Goal: Task Accomplishment & Management: Manage account settings

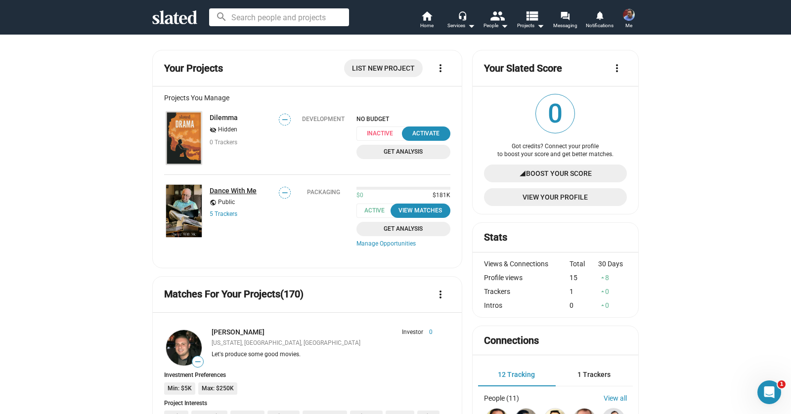
click at [240, 192] on link "Dance With Me" at bounding box center [233, 191] width 47 height 8
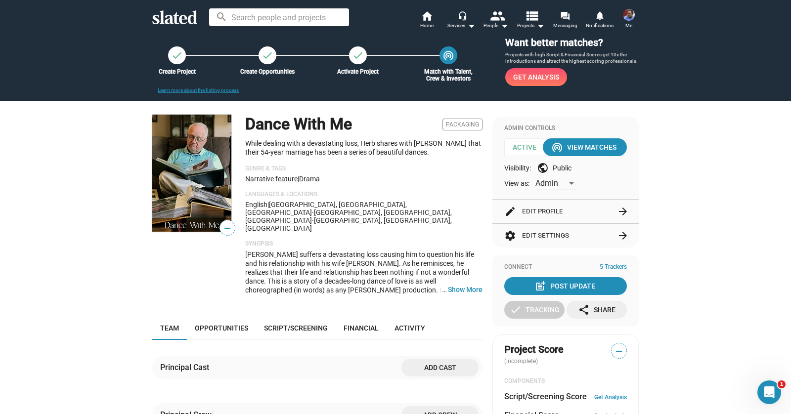
scroll to position [13, 0]
click at [313, 155] on p "While dealing with a devastating loss, Herb shares with [PERSON_NAME] that thei…" at bounding box center [363, 148] width 237 height 18
drag, startPoint x: 458, startPoint y: 266, endPoint x: 451, endPoint y: 267, distance: 7.1
click at [457, 285] on button "… Show More" at bounding box center [465, 289] width 35 height 9
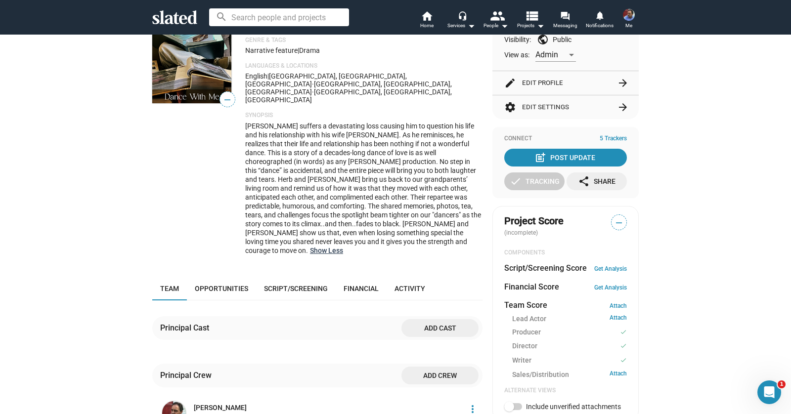
scroll to position [226, 0]
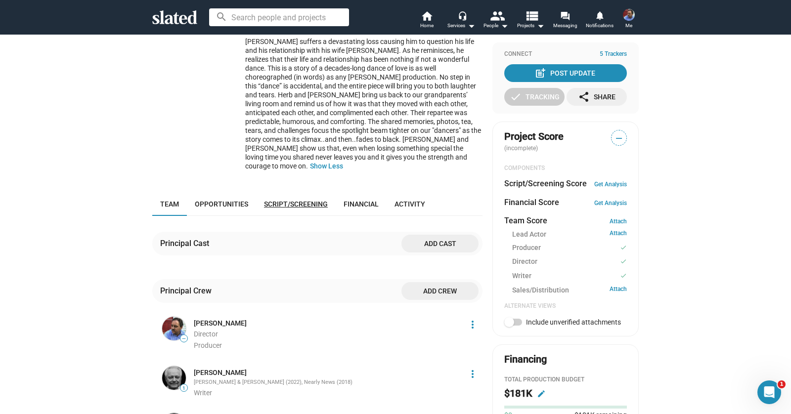
click at [303, 200] on span "Script/Screening" at bounding box center [296, 204] width 64 height 8
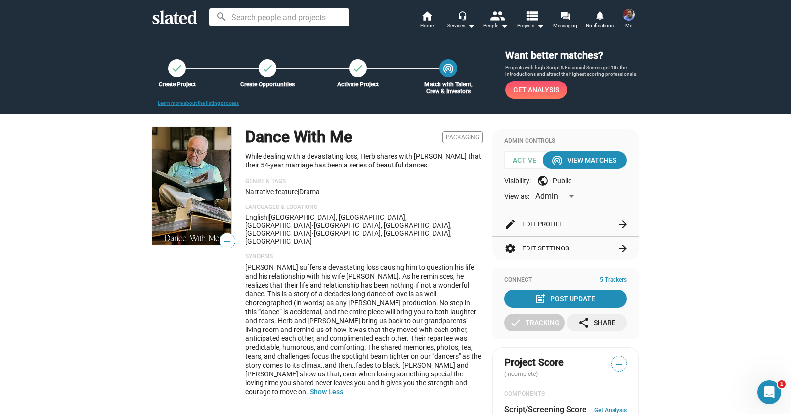
click at [270, 169] on p "While dealing with a devastating loss, Herb shares with [PERSON_NAME] that thei…" at bounding box center [363, 161] width 237 height 18
click at [463, 138] on span "Packaging" at bounding box center [463, 138] width 40 height 12
click at [178, 74] on div "check" at bounding box center [177, 68] width 18 height 18
click at [451, 65] on mat-icon "wifi_tethering" at bounding box center [448, 67] width 13 height 13
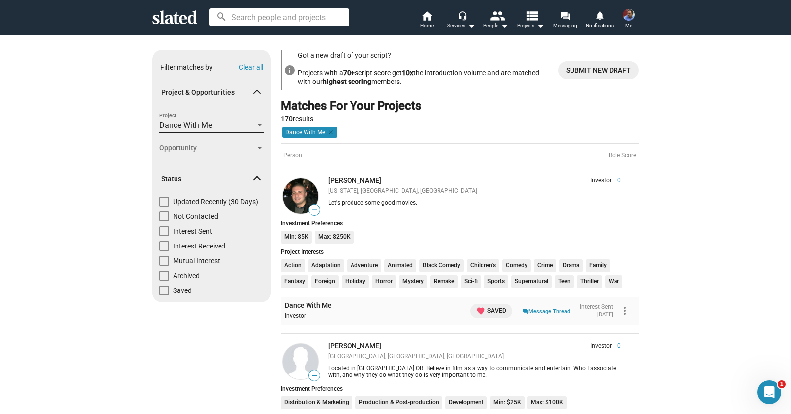
click at [198, 127] on span "Dance With Me" at bounding box center [185, 125] width 53 height 9
click at [458, 108] on div at bounding box center [395, 207] width 791 height 414
click at [541, 28] on mat-icon "arrow_drop_down" at bounding box center [541, 26] width 12 height 12
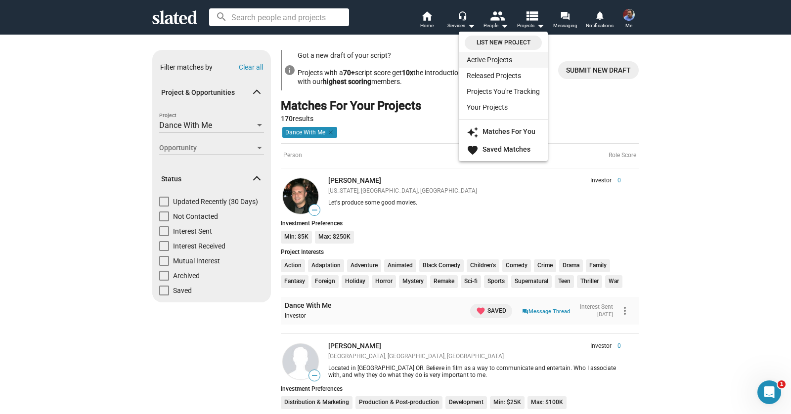
click at [516, 62] on link "Active Projects" at bounding box center [503, 60] width 89 height 16
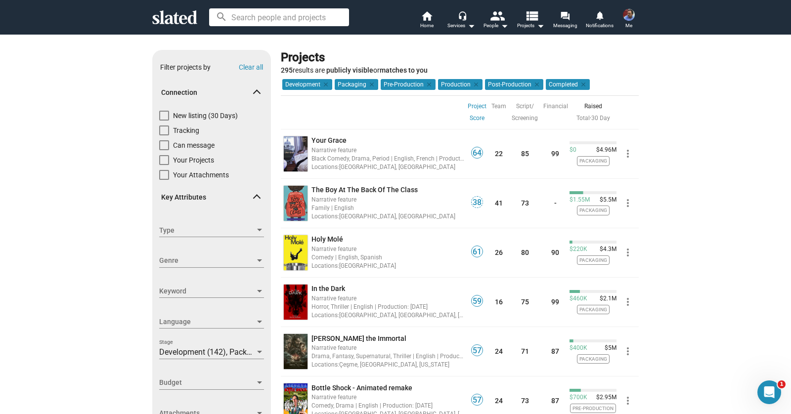
click at [629, 25] on span "Me" at bounding box center [629, 26] width 7 height 12
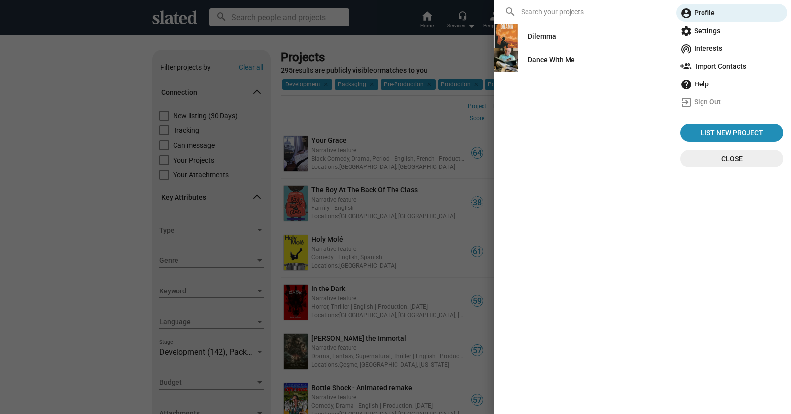
click at [548, 61] on div "Dance With Me" at bounding box center [551, 60] width 47 height 18
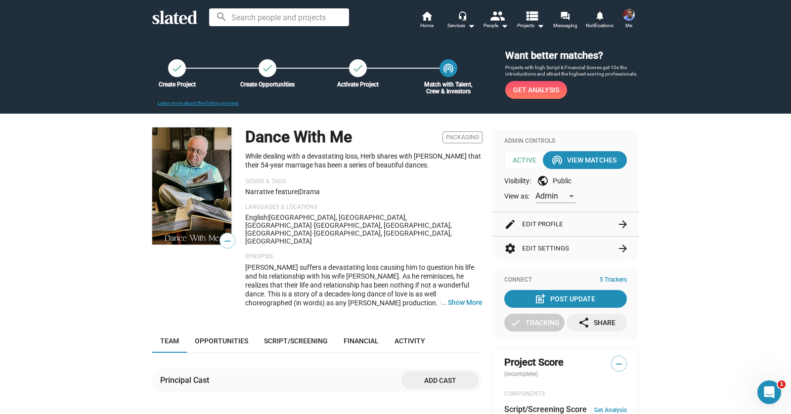
click at [548, 225] on button "edit Edit Profile arrow_forward" at bounding box center [565, 225] width 123 height 24
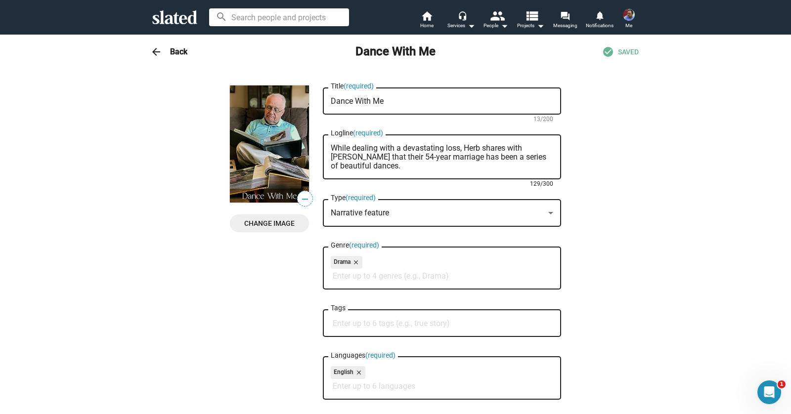
drag, startPoint x: 465, startPoint y: 149, endPoint x: 518, endPoint y: 149, distance: 52.4
click at [518, 149] on textarea "While dealing with a devastating loss, Herb shares with [PERSON_NAME] that thei…" at bounding box center [442, 157] width 223 height 27
drag, startPoint x: 379, startPoint y: 169, endPoint x: 318, endPoint y: 151, distance: 63.4
paste textarea "devastating loss, a couple realizes that their 54-year marriage has been a seri…"
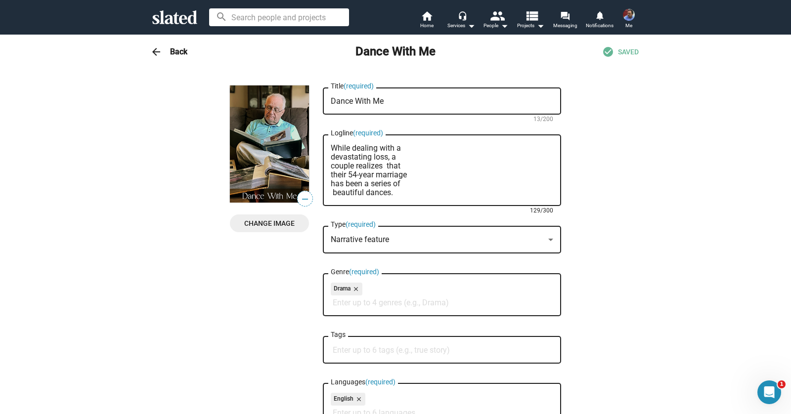
click at [329, 159] on div "While dealing with a devastating loss, a couple realizes that their 54-year mar…" at bounding box center [442, 170] width 238 height 74
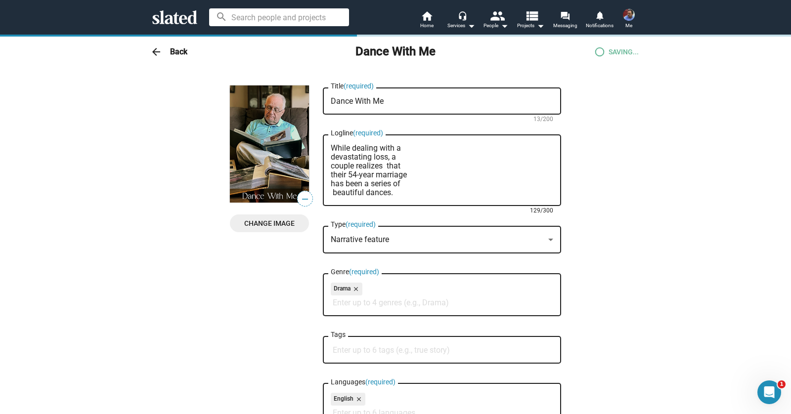
click at [329, 158] on div "While dealing with a devastating loss, a couple realizes that their 54-year mar…" at bounding box center [442, 170] width 238 height 74
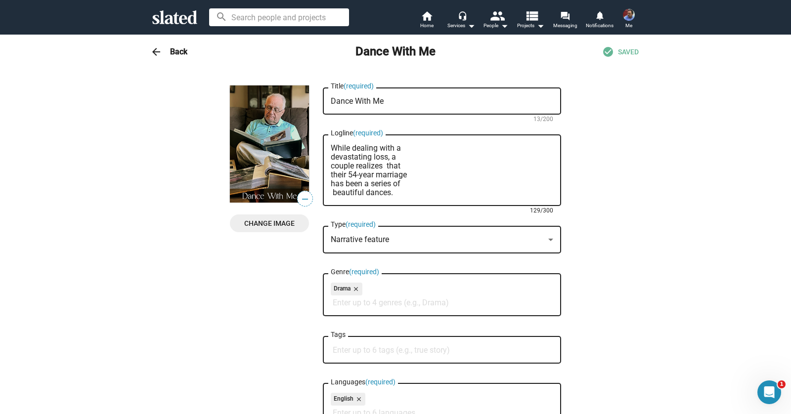
click at [331, 157] on textarea "While dealing with a devastating loss, a couple realizes that their 54-year mar…" at bounding box center [442, 170] width 223 height 53
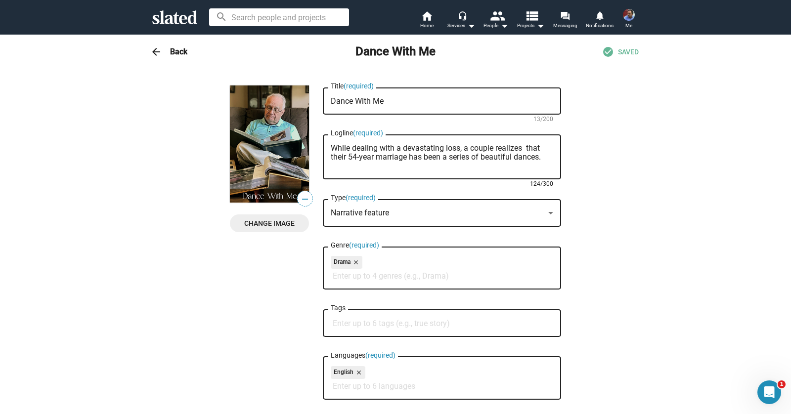
type textarea "While dealing with a devastating loss, a couple realizes that their 54-year mar…"
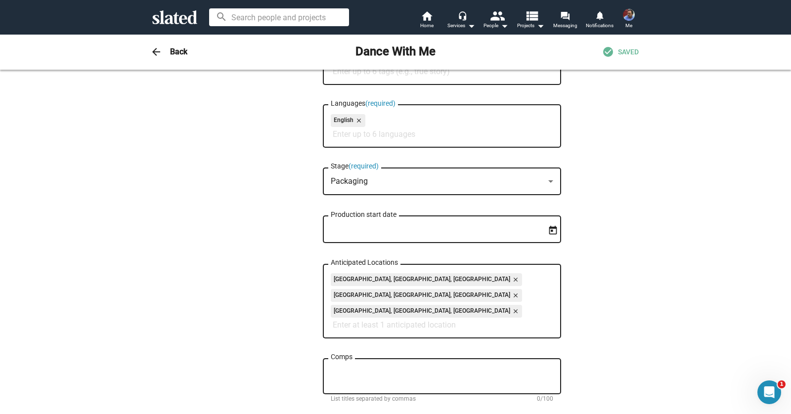
scroll to position [254, 0]
click at [550, 181] on div at bounding box center [550, 180] width 5 height 2
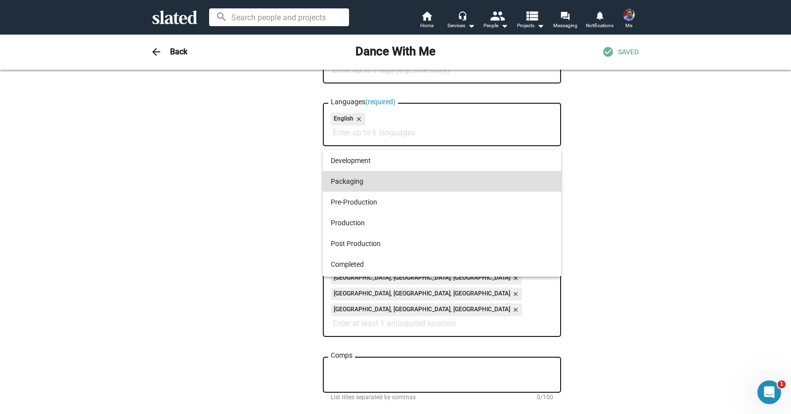
click at [287, 187] on div at bounding box center [395, 207] width 791 height 414
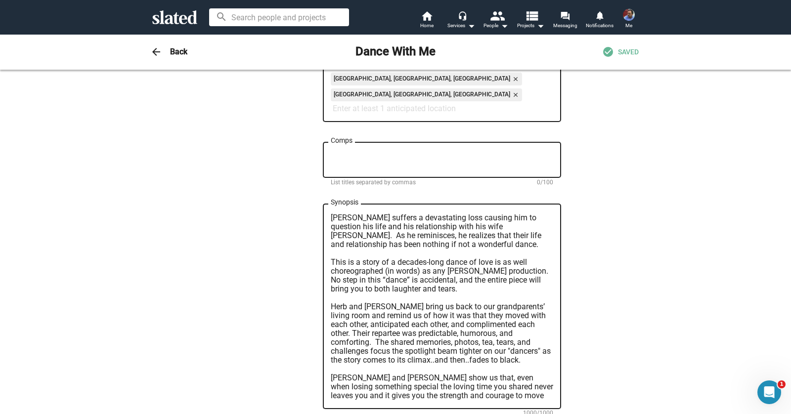
scroll to position [551, 0]
